Goal: Task Accomplishment & Management: Use online tool/utility

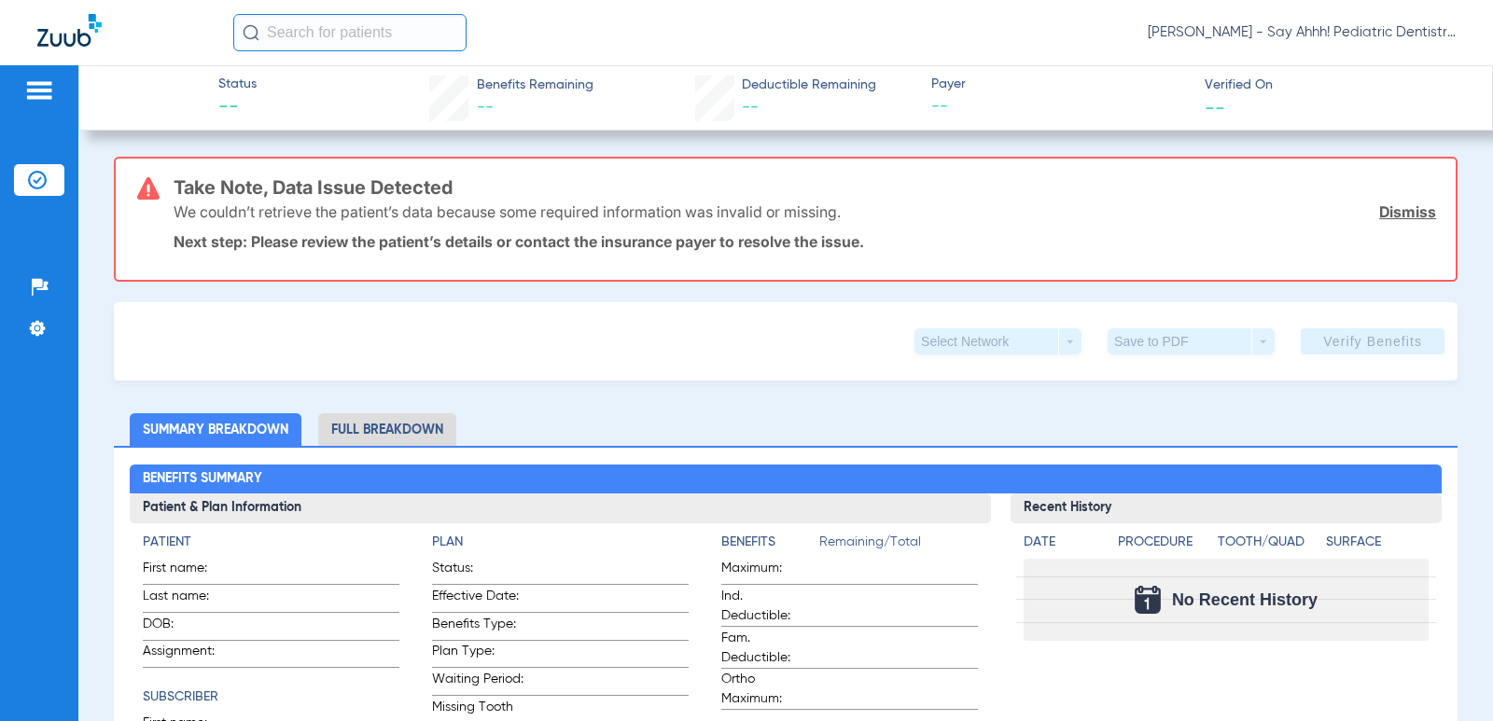
click at [55, 246] on div "Patients Insurance Verification Setup Help Center Settings" at bounding box center [39, 425] width 78 height 721
click at [46, 202] on ul "Insurance Verification" at bounding box center [39, 189] width 50 height 50
click at [45, 171] on img at bounding box center [37, 180] width 19 height 19
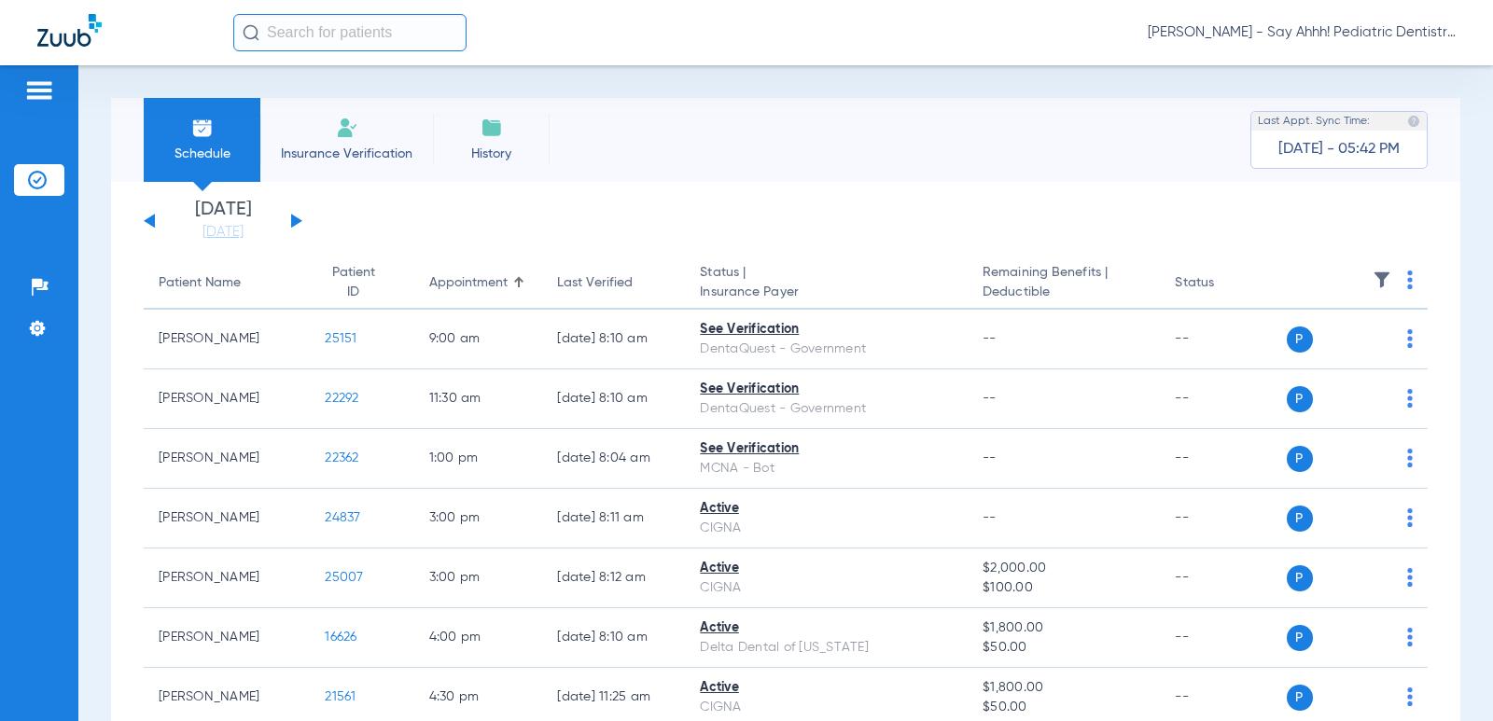
click at [1392, 281] on th at bounding box center [1358, 284] width 142 height 52
click at [1402, 281] on th at bounding box center [1358, 284] width 142 height 52
click at [1407, 280] on img at bounding box center [1410, 280] width 6 height 19
click at [1307, 351] on span "Verify All" at bounding box center [1327, 353] width 112 height 13
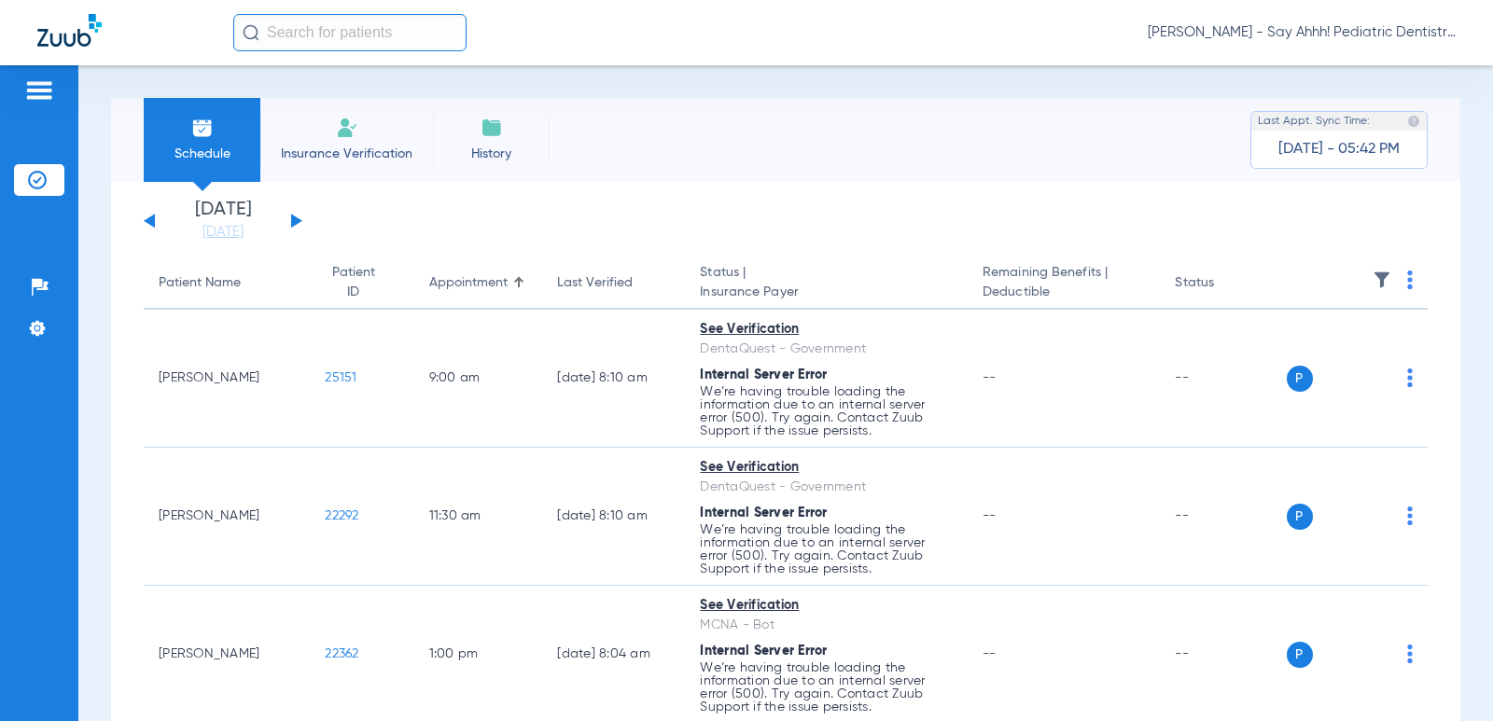
click at [1405, 270] on th at bounding box center [1358, 284] width 142 height 52
click at [1407, 275] on img at bounding box center [1410, 280] width 6 height 19
click at [1324, 353] on span "Verify All" at bounding box center [1327, 353] width 112 height 13
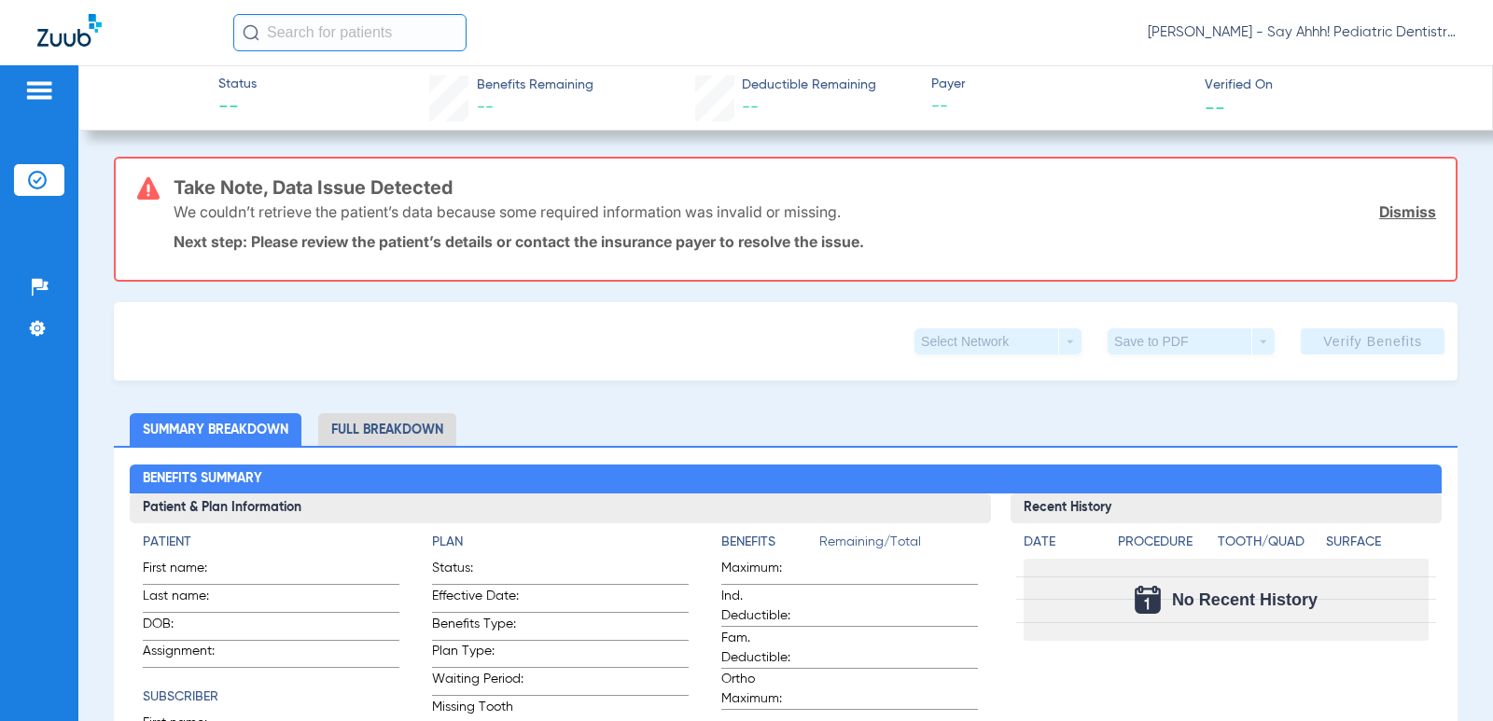
drag, startPoint x: 79, startPoint y: 166, endPoint x: 66, endPoint y: 174, distance: 15.0
click at [77, 168] on div "Patients Insurance Verification Setup Help Center Settings Status -- Benefits R…" at bounding box center [746, 425] width 1493 height 721
click at [65, 174] on div "Patients Insurance Verification Setup Help Center Settings" at bounding box center [39, 425] width 78 height 721
click at [46, 179] on img at bounding box center [37, 180] width 19 height 19
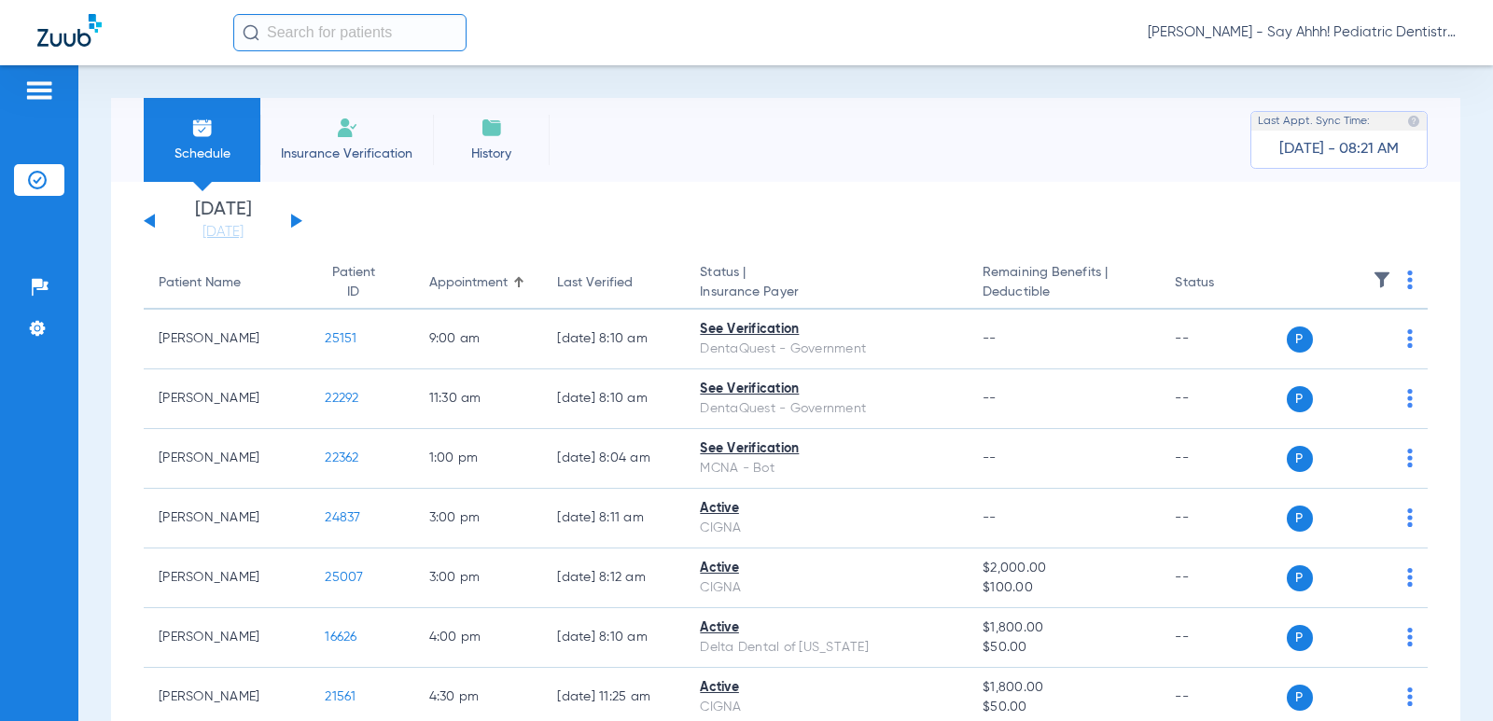
click at [1387, 278] on th at bounding box center [1358, 284] width 142 height 52
click at [1407, 278] on img at bounding box center [1410, 280] width 6 height 19
click at [1315, 349] on span "Verify All" at bounding box center [1327, 353] width 112 height 13
